Goal: Task Accomplishment & Management: Manage account settings

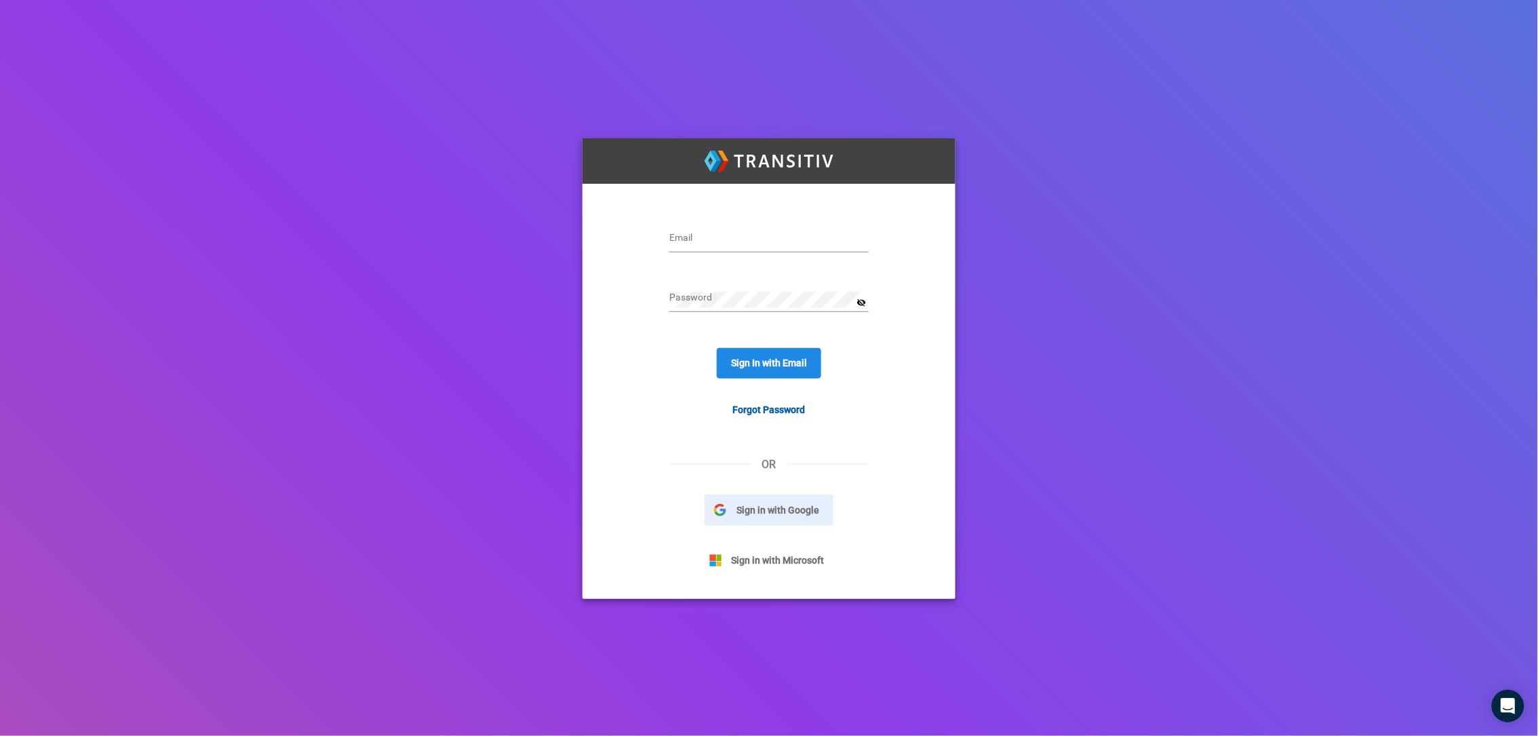
click at [755, 517] on span "Sign in with Google" at bounding box center [777, 510] width 103 height 15
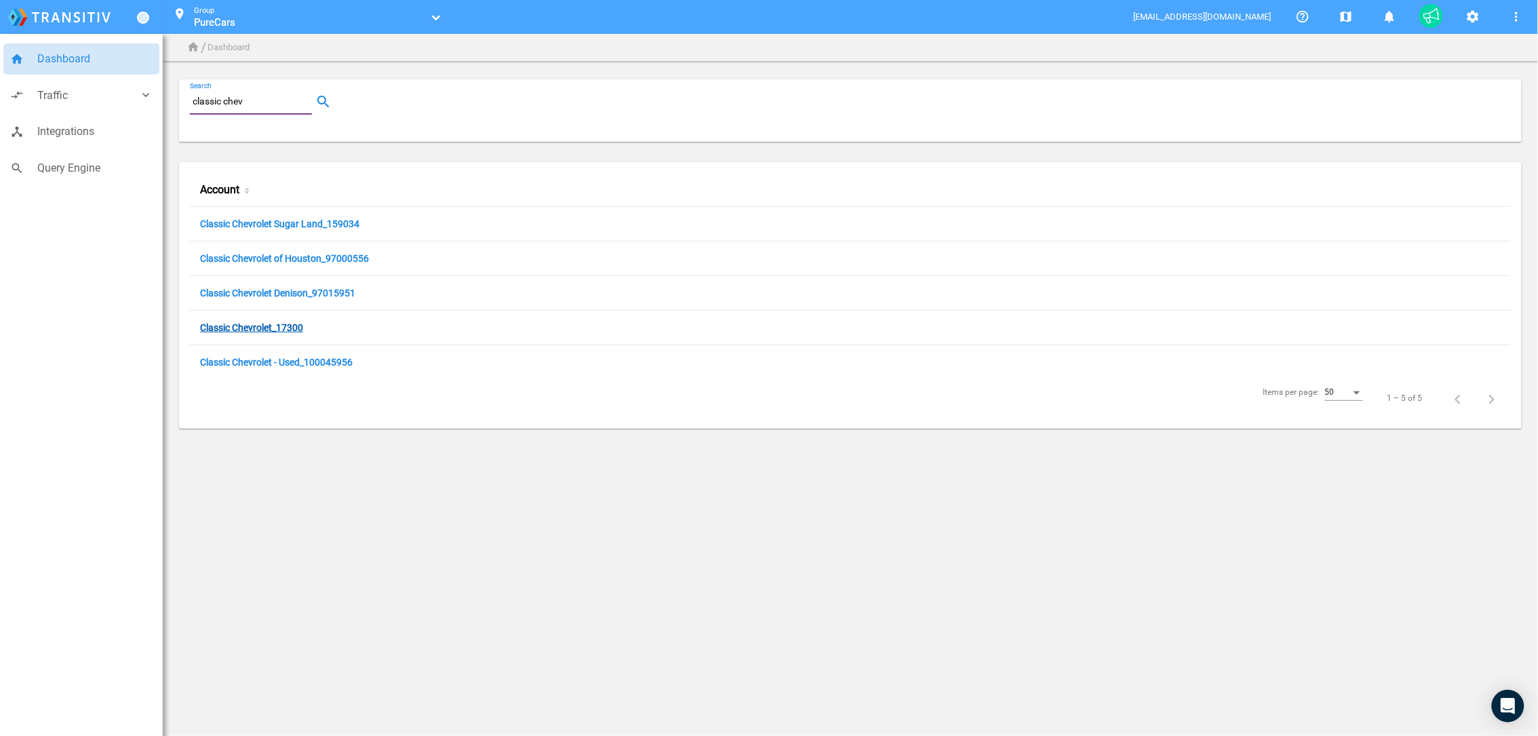
type input "classic chev"
click at [267, 332] on link "Classic Chevrolet_17300" at bounding box center [251, 328] width 103 height 13
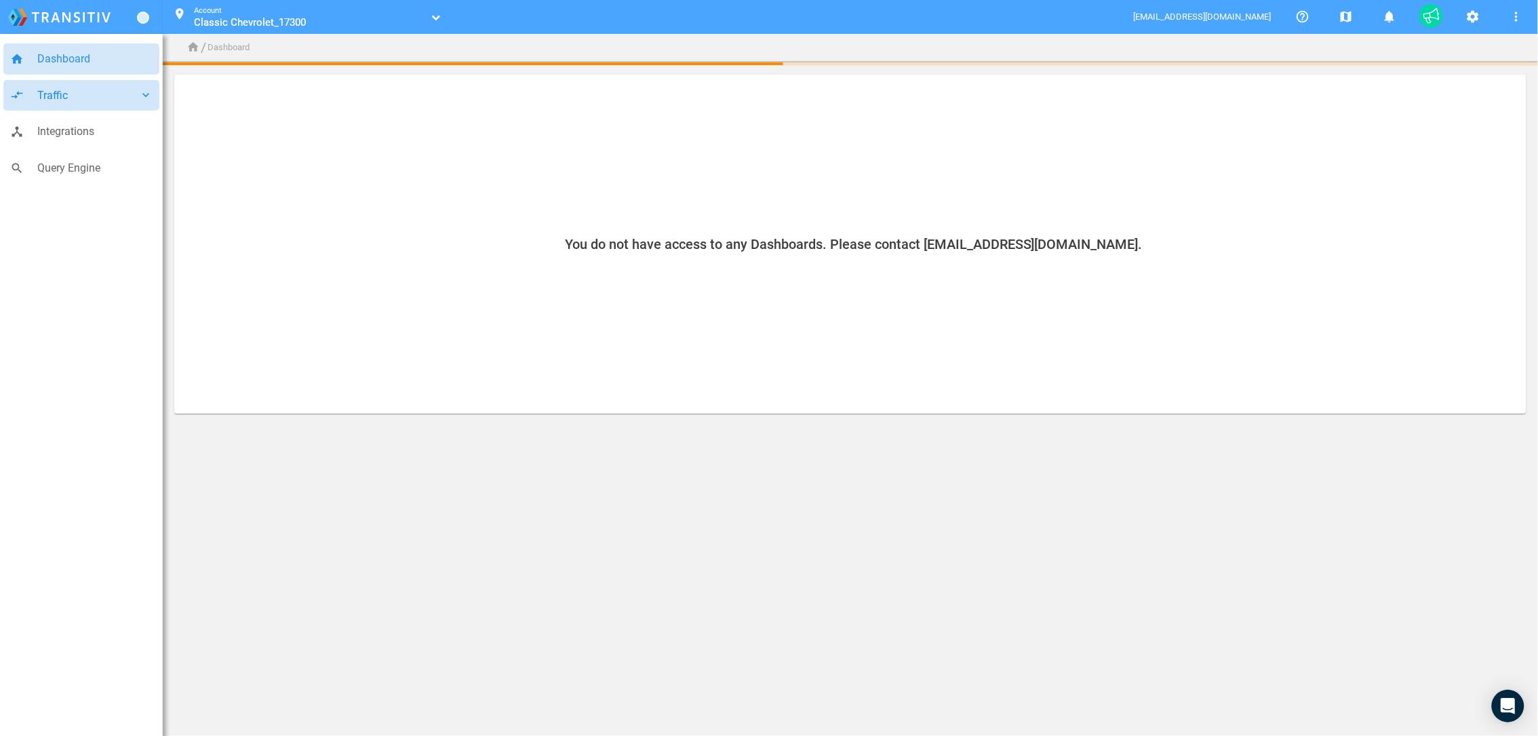
click at [47, 93] on span "Traffic" at bounding box center [88, 96] width 102 height 18
click at [68, 132] on span "Campaigns" at bounding box center [98, 129] width 109 height 18
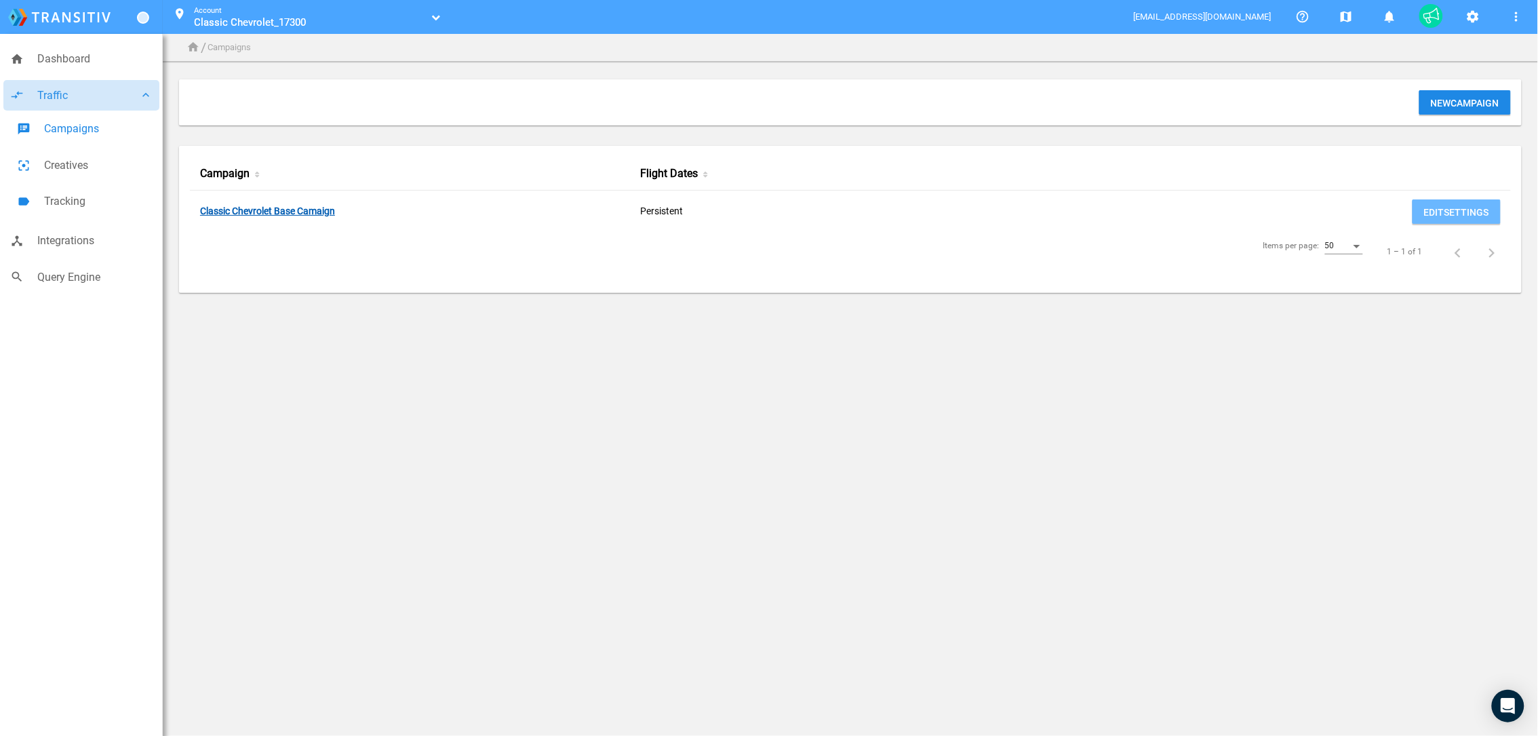
click at [312, 214] on link "Classic Chevrolet Base Camaign" at bounding box center [267, 212] width 135 height 13
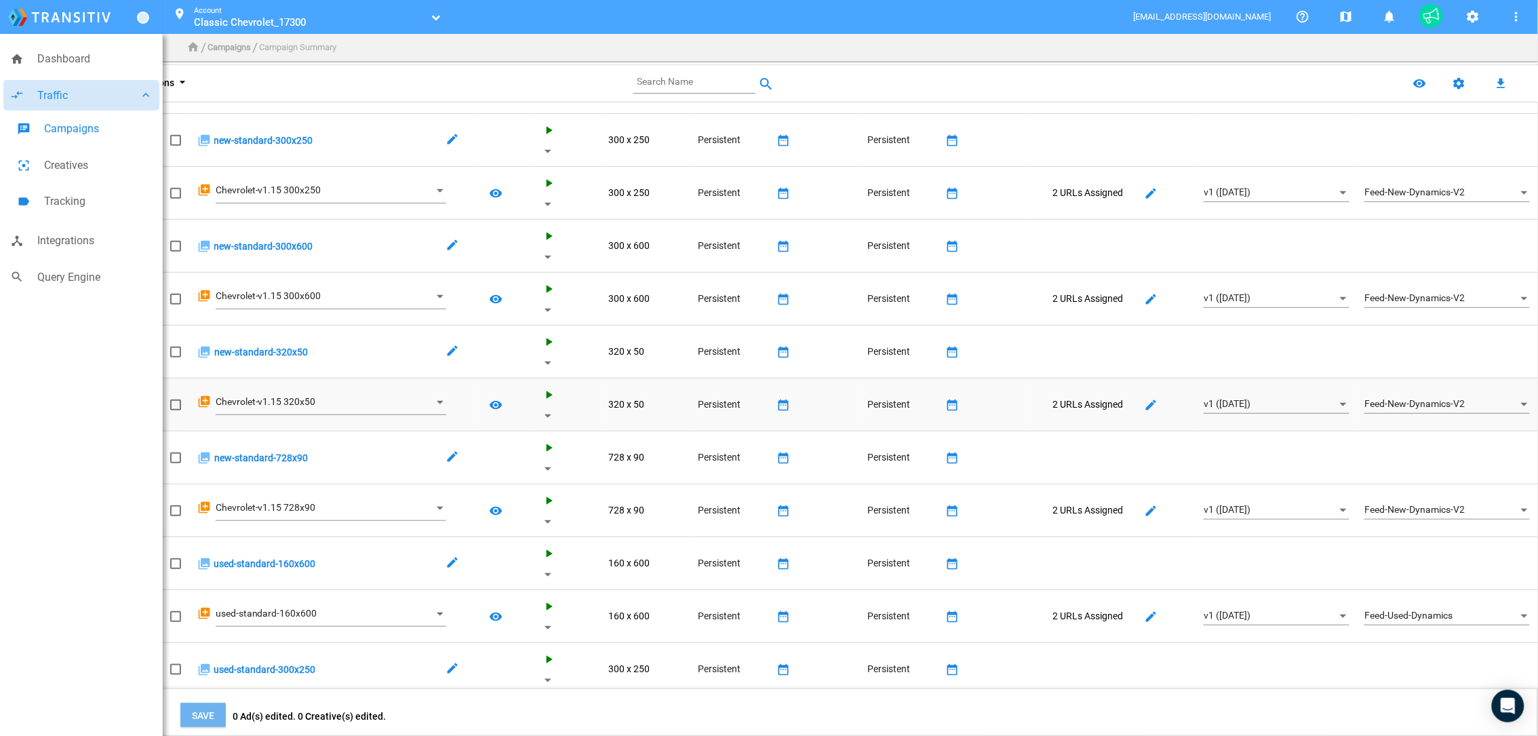
scroll to position [522, 0]
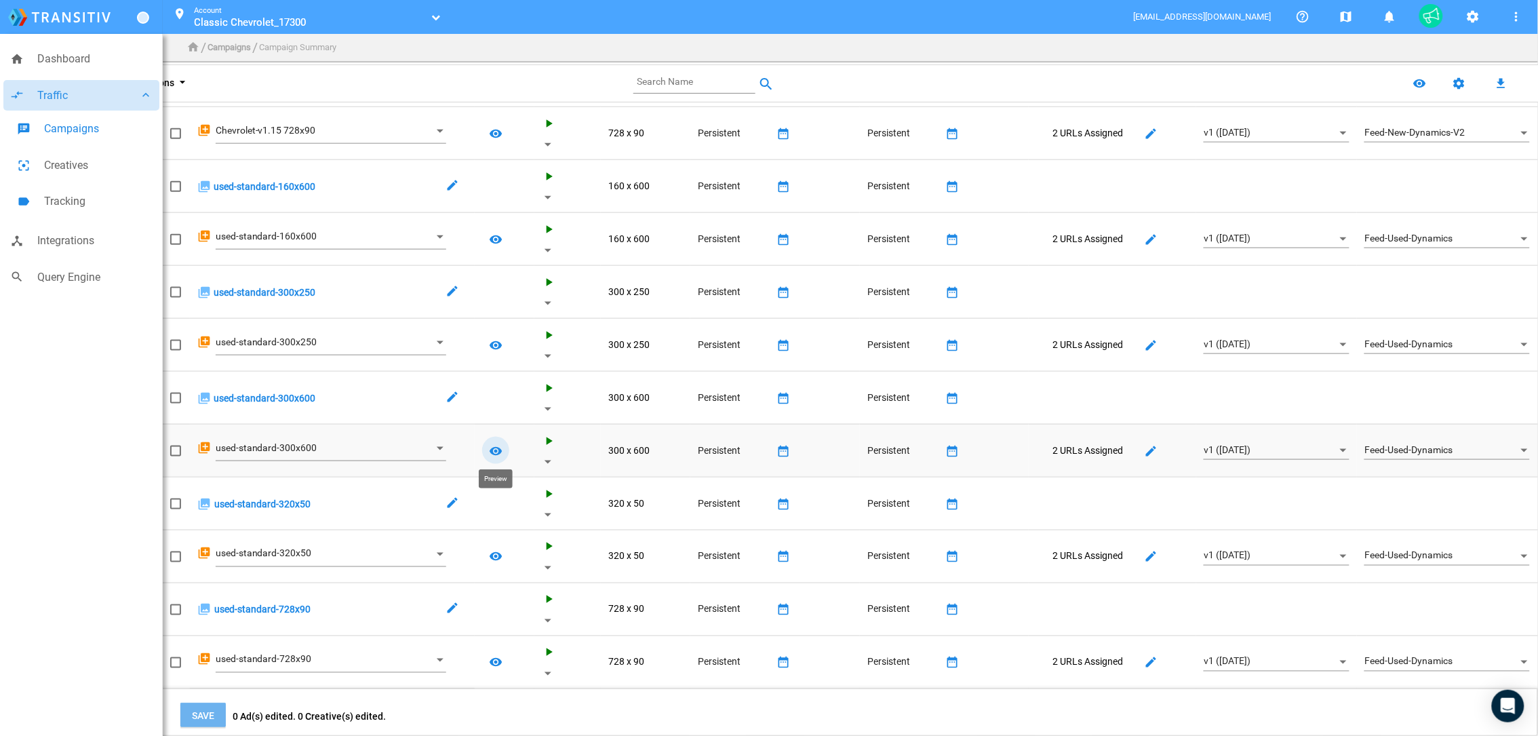
click at [496, 445] on mat-icon "remove_red_eye" at bounding box center [496, 451] width 16 height 16
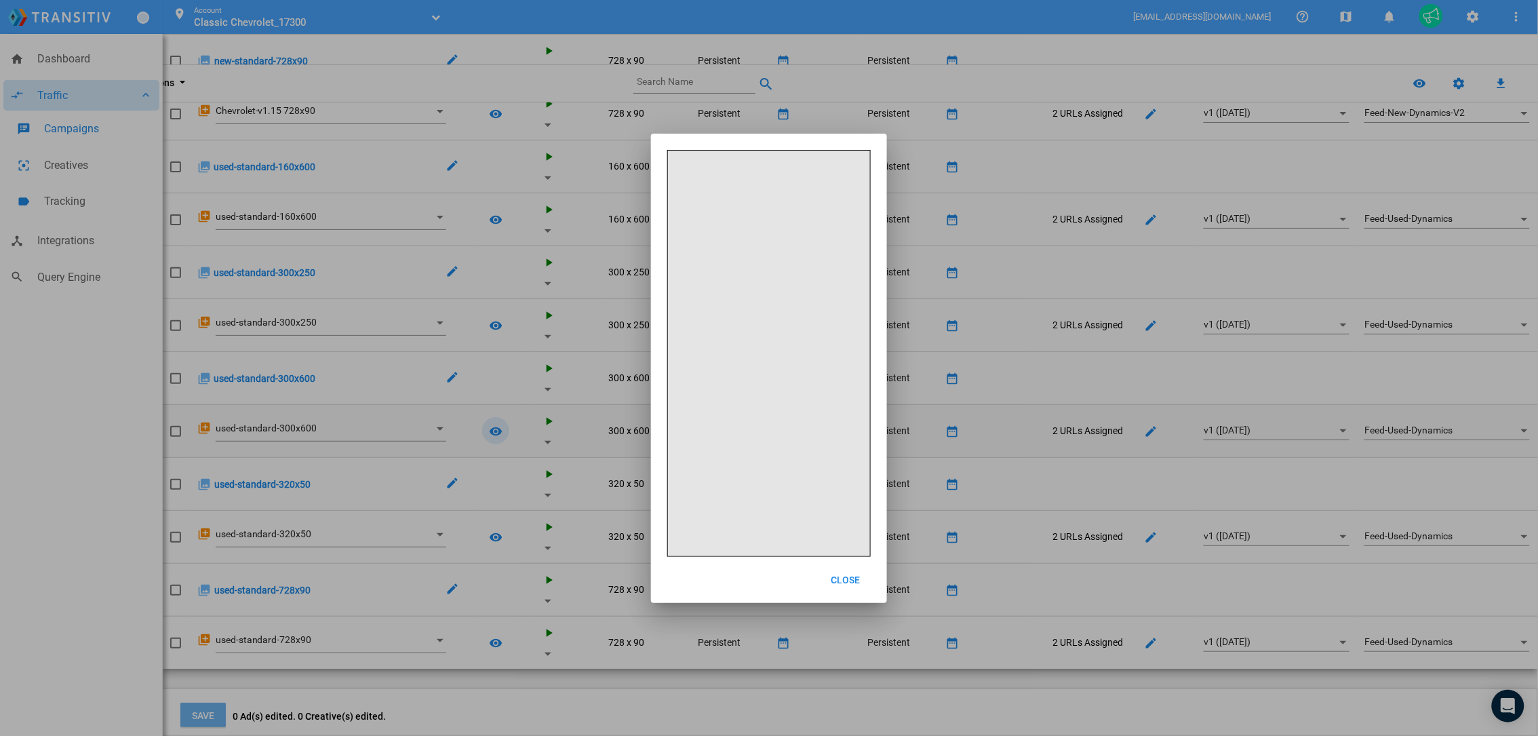
scroll to position [0, 0]
click at [847, 583] on span "Close" at bounding box center [845, 580] width 29 height 11
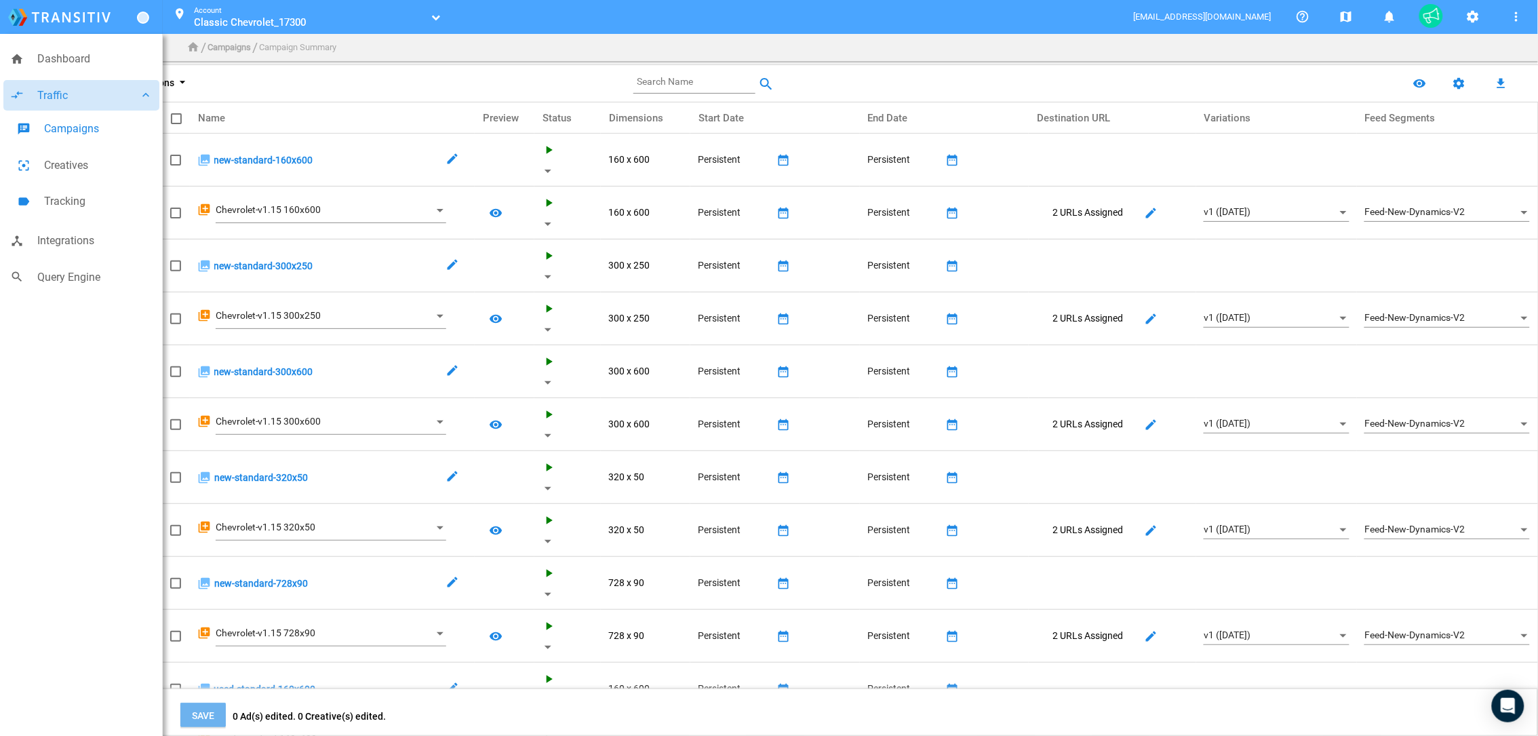
scroll to position [522, 0]
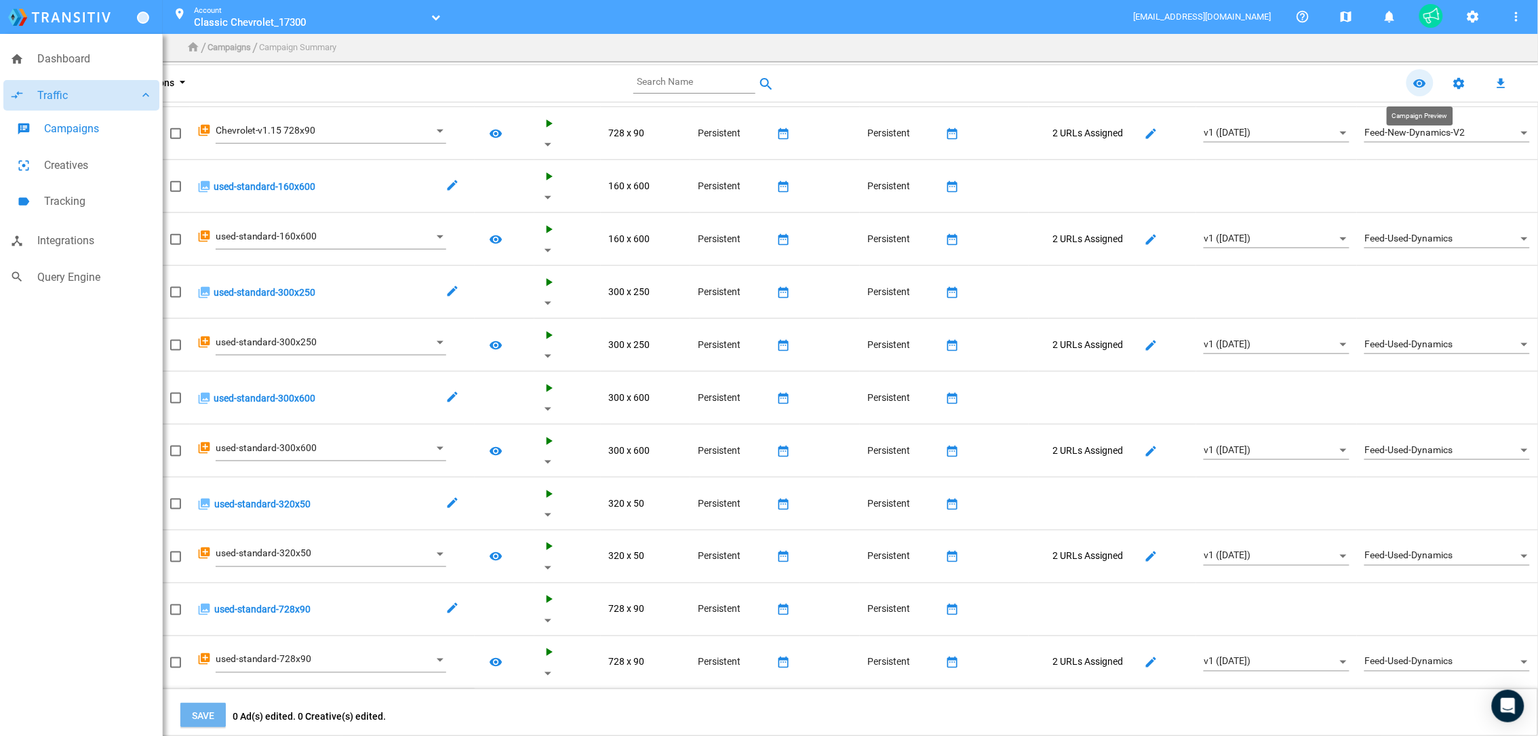
click at [1424, 87] on mat-icon "remove_red_eye" at bounding box center [1420, 83] width 16 height 16
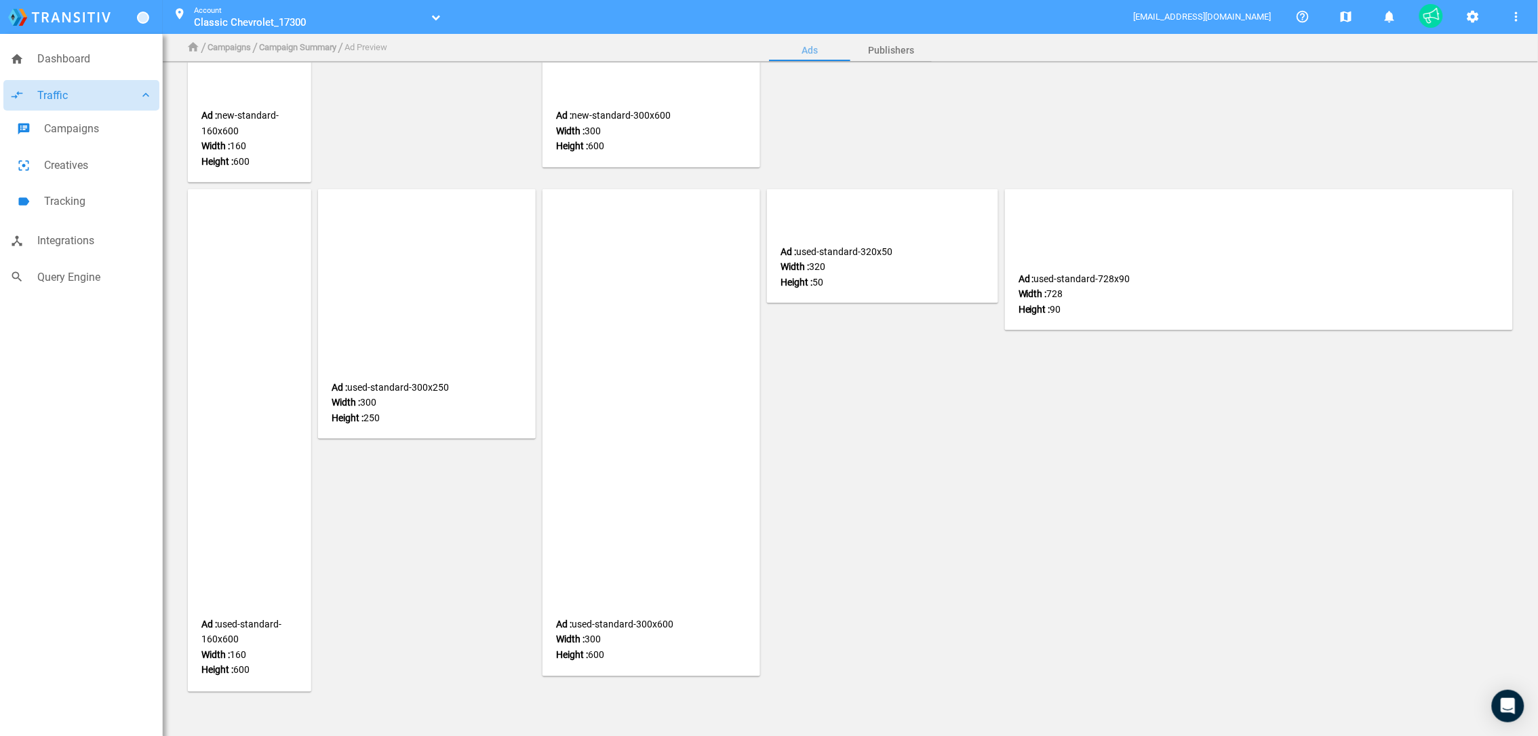
scroll to position [549, 0]
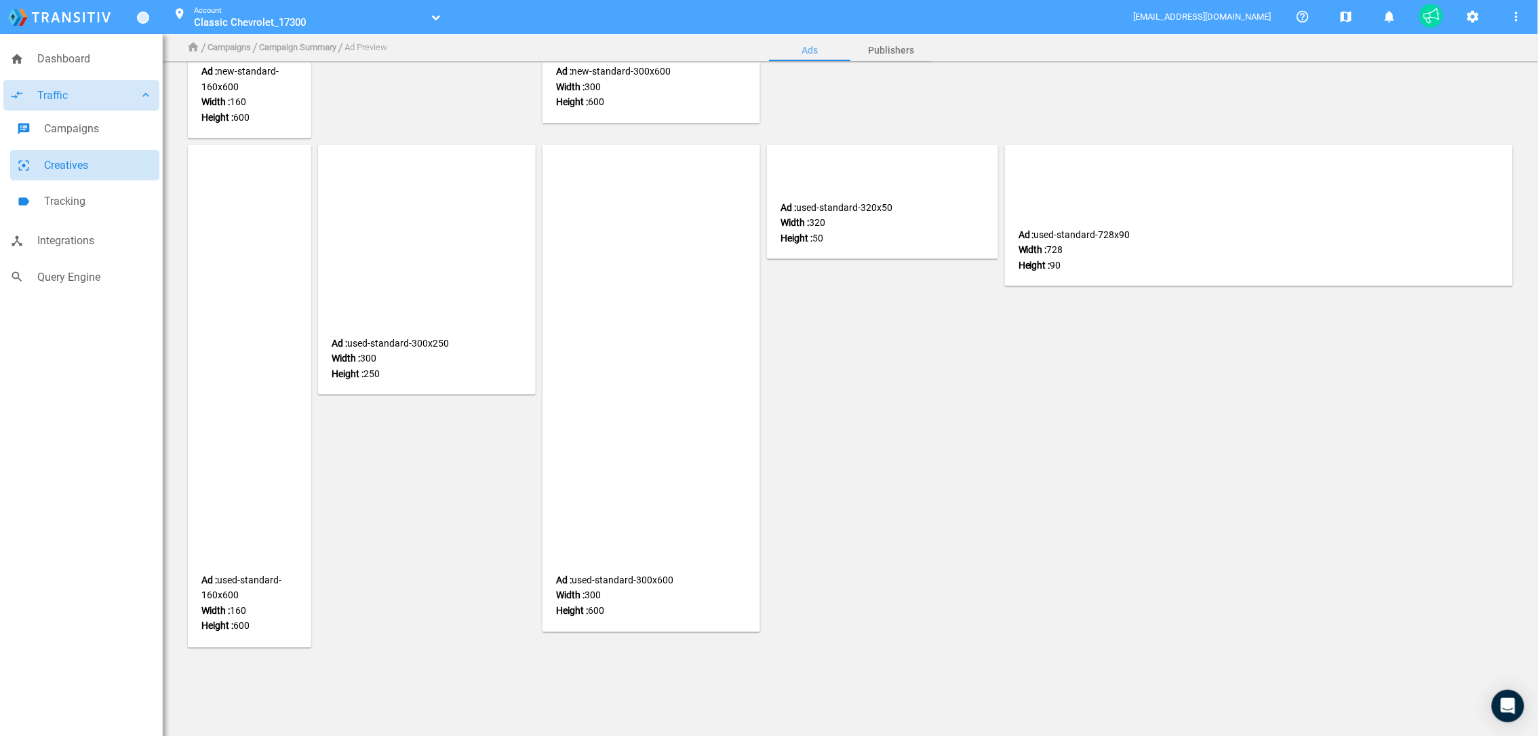
click at [63, 178] on link "filter_center_focus Creatives" at bounding box center [84, 165] width 149 height 31
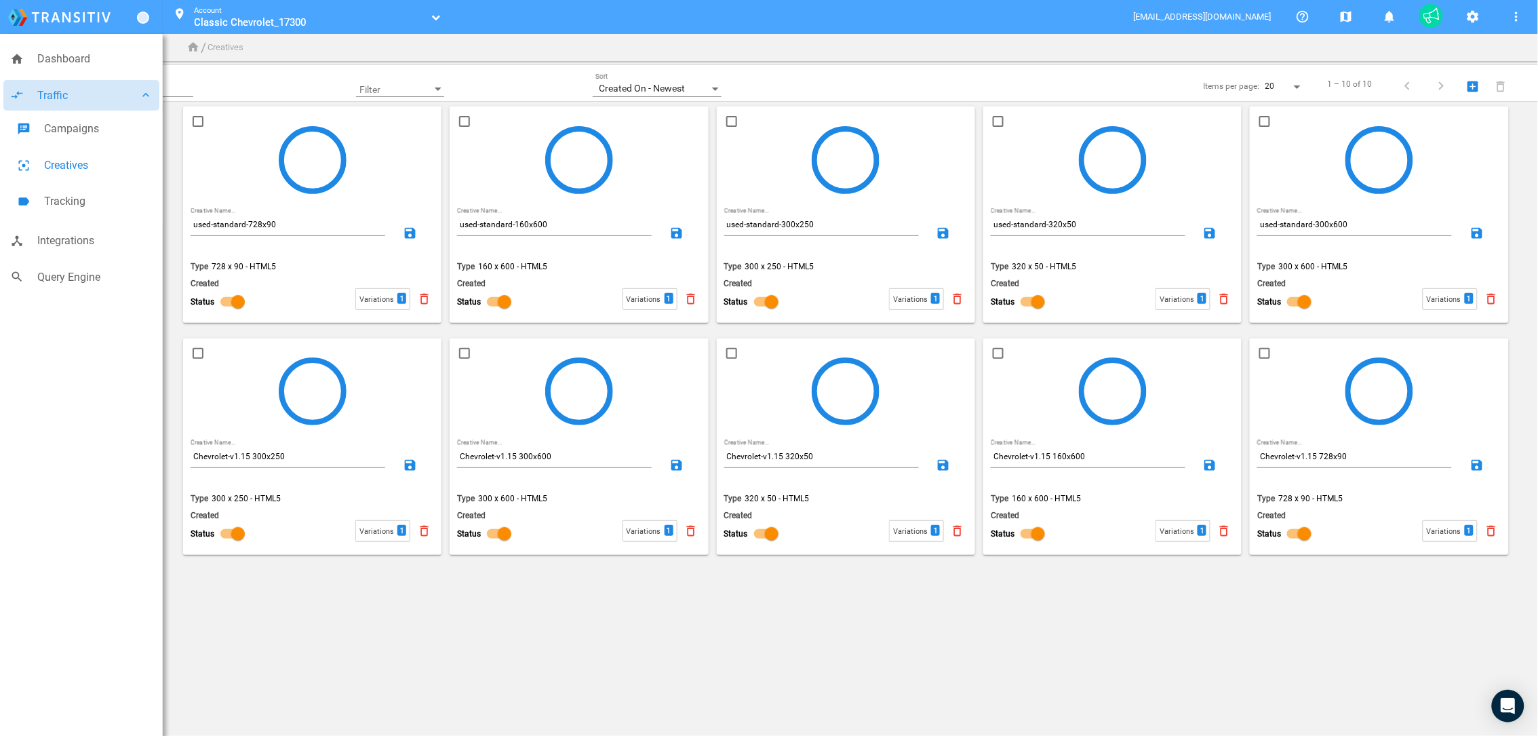
click at [547, 615] on body "home Dashboard compare_arrows Traffic keyboard_arrow_down speaker_notes Campaig…" at bounding box center [769, 368] width 1538 height 736
click at [195, 119] on span at bounding box center [198, 121] width 11 height 11
click at [198, 126] on input "checkbox" at bounding box center [198, 126] width 1 height 1
checkbox input "true"
click at [465, 119] on span at bounding box center [464, 121] width 11 height 11
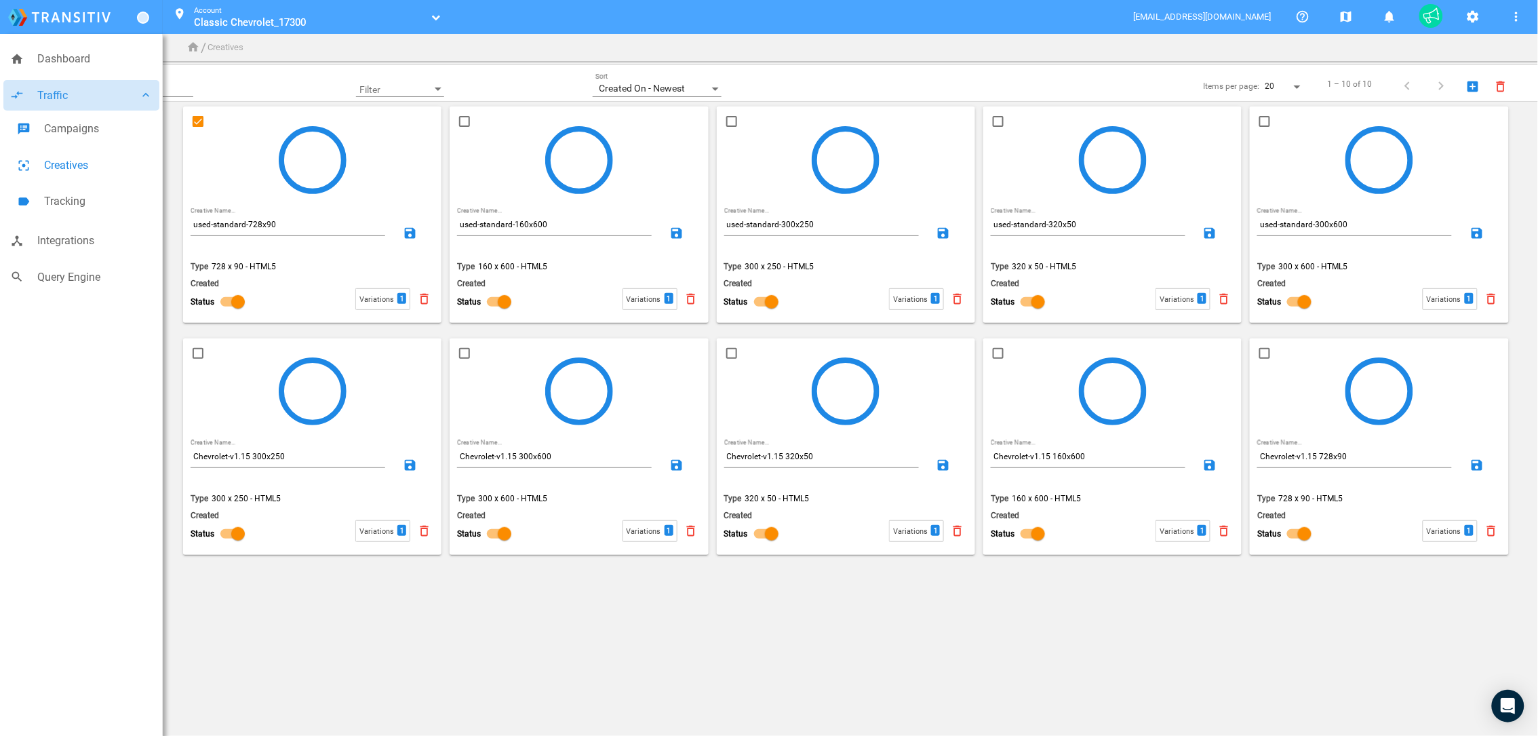
click at [465, 126] on input "checkbox" at bounding box center [465, 126] width 1 height 1
checkbox input "true"
click at [731, 121] on span at bounding box center [731, 121] width 11 height 11
click at [732, 126] on input "checkbox" at bounding box center [732, 126] width 1 height 1
checkbox input "true"
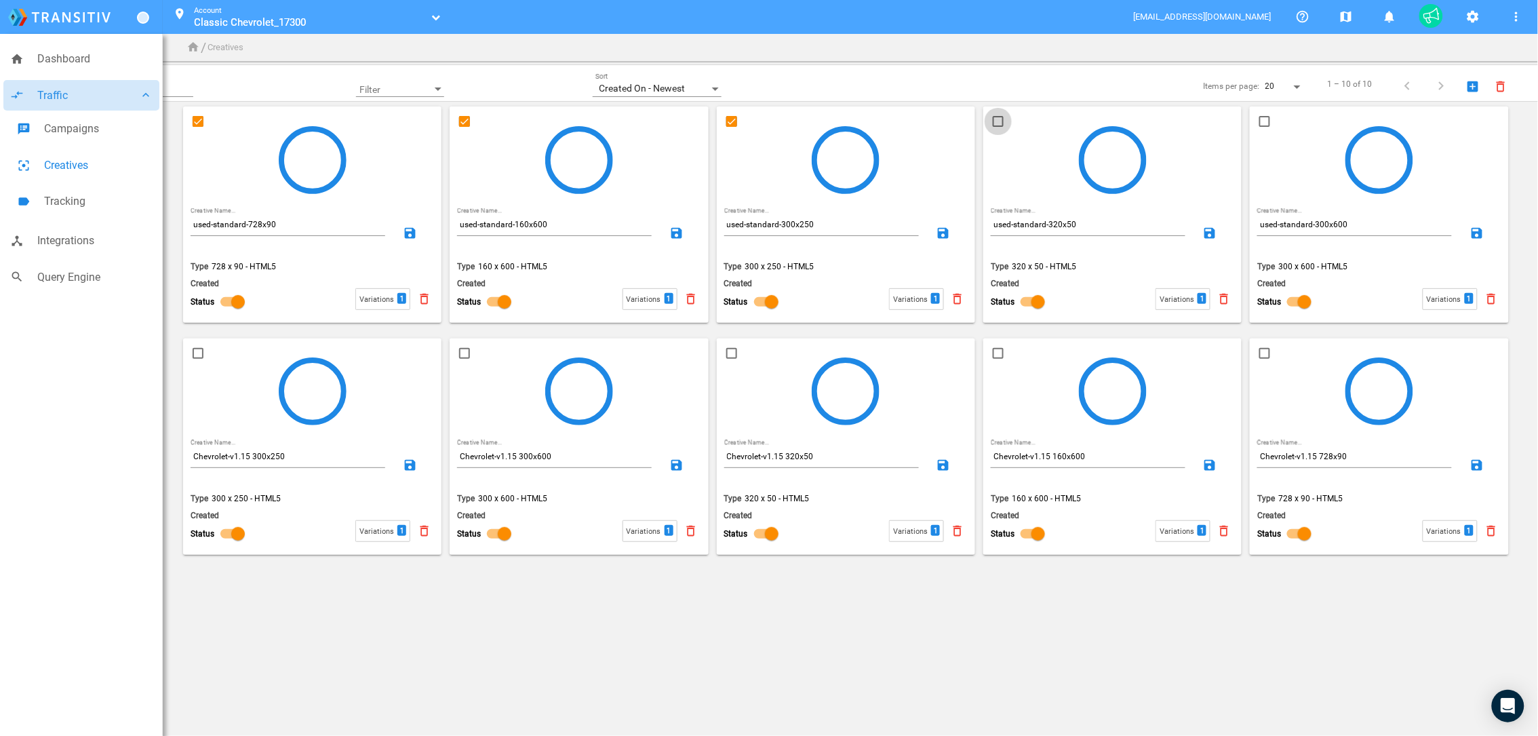
click at [997, 119] on span at bounding box center [998, 121] width 11 height 11
click at [998, 126] on input "checkbox" at bounding box center [998, 126] width 1 height 1
checkbox input "true"
click at [1268, 120] on span at bounding box center [1265, 121] width 11 height 11
click at [1266, 126] on input "checkbox" at bounding box center [1265, 126] width 1 height 1
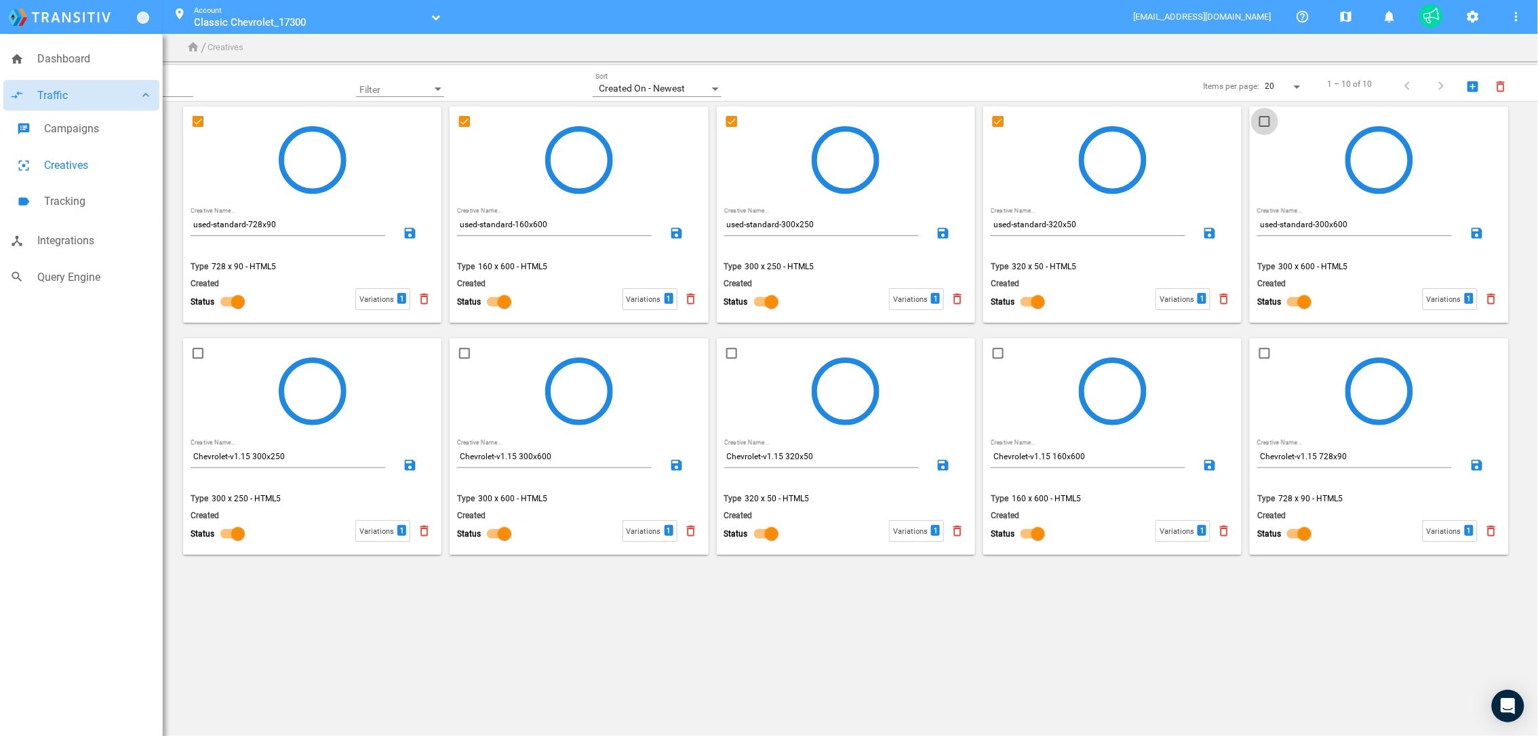
checkbox input "true"
drag, startPoint x: 903, startPoint y: 33, endPoint x: 734, endPoint y: 57, distance: 171.2
click at [903, 33] on ul "mattn@purecars.com help_outline map notifications settings more_vert" at bounding box center [1217, 17] width 641 height 34
click at [672, 83] on span "Created On - Newest" at bounding box center [643, 88] width 86 height 11
click at [843, 43] on div at bounding box center [769, 368] width 1538 height 736
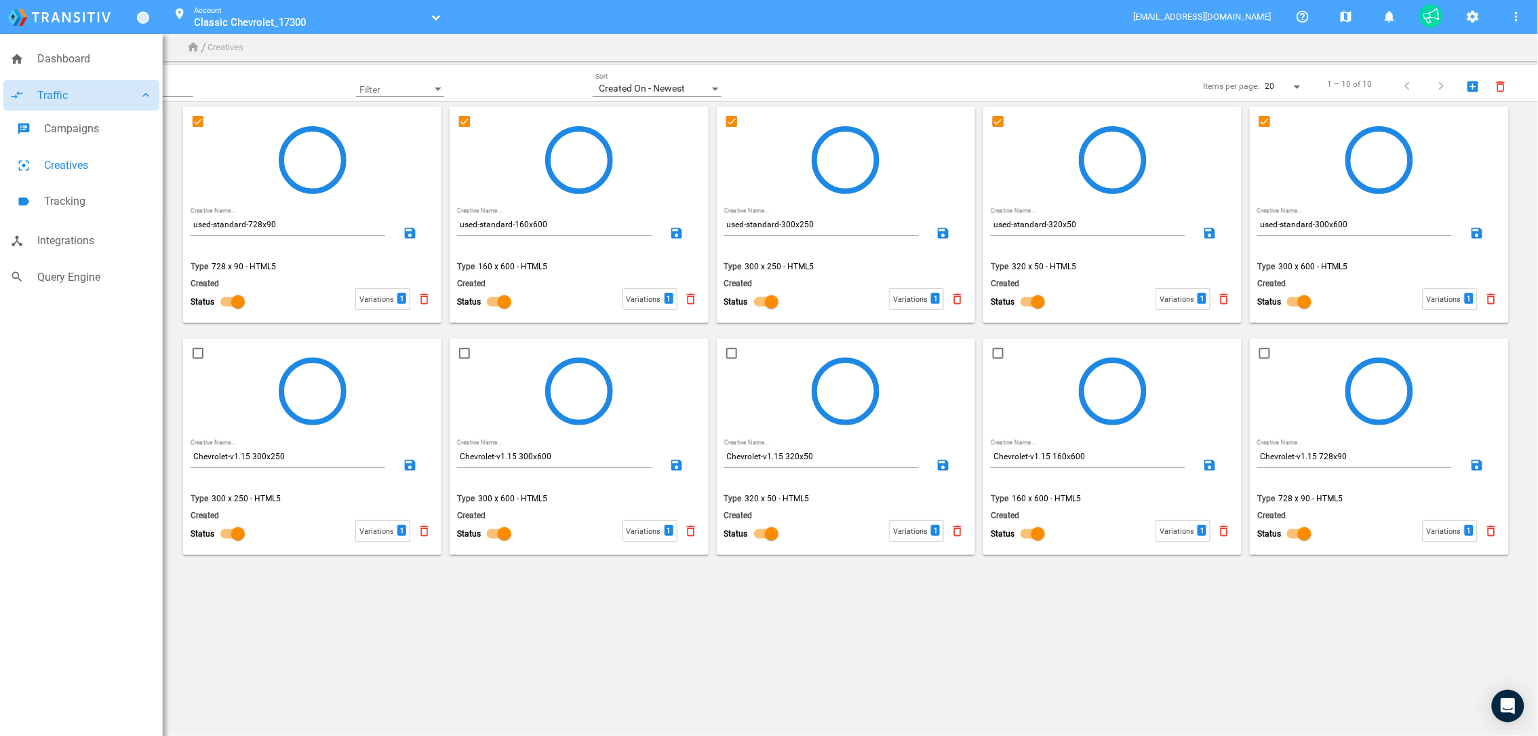
drag, startPoint x: 868, startPoint y: 88, endPoint x: 853, endPoint y: 85, distance: 15.3
click at [868, 88] on div "Created On - Newest Sort" at bounding box center [741, 89] width 296 height 16
click at [442, 325] on div "Do you want to permanently delete this creative? This action cannot be reversed…" at bounding box center [312, 222] width 267 height 232
click at [302, 254] on p "used-standard-728x90 Creative Name... save" at bounding box center [312, 234] width 250 height 43
click at [267, 260] on p "Type 728 x 90 - HTML5" at bounding box center [312, 266] width 250 height 13
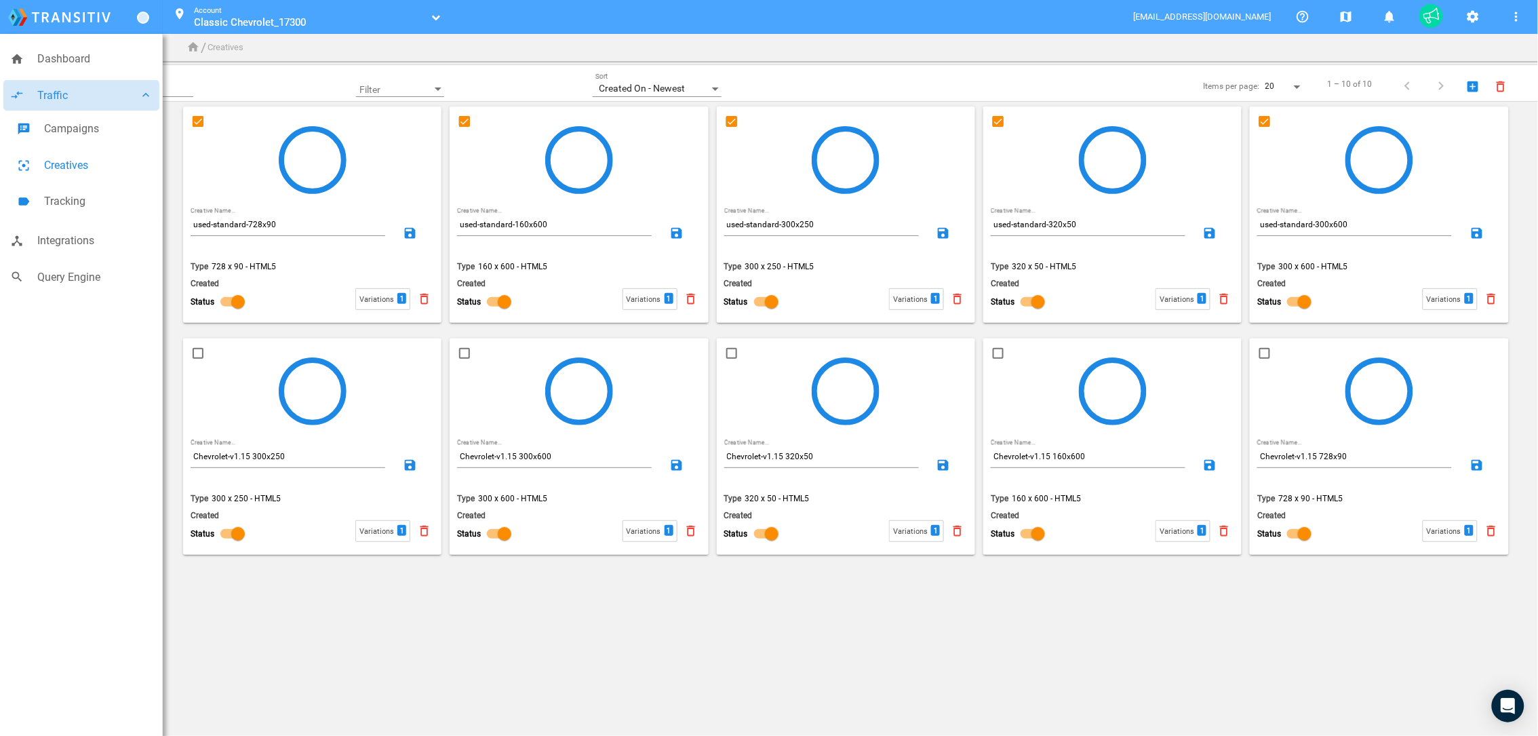
click at [231, 262] on p "Type 728 x 90 - HTML5" at bounding box center [312, 266] width 250 height 13
